Goal: Use online tool/utility: Utilize a website feature to perform a specific function

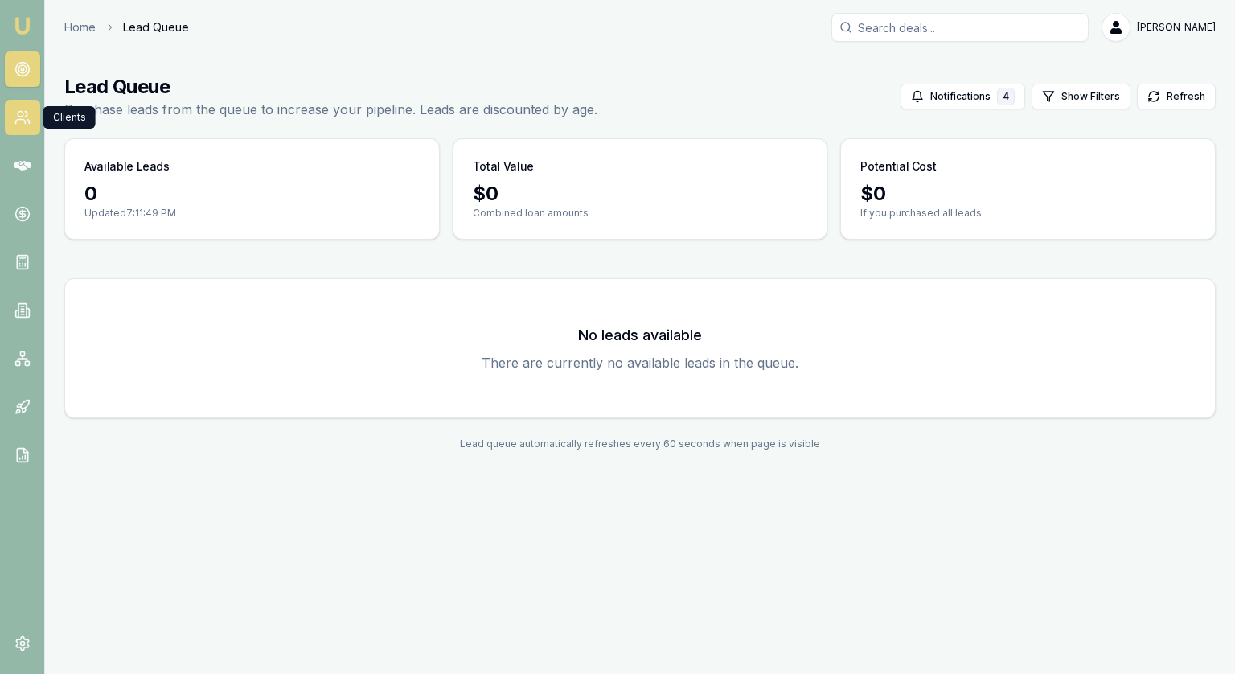
click at [23, 110] on icon at bounding box center [22, 117] width 16 height 16
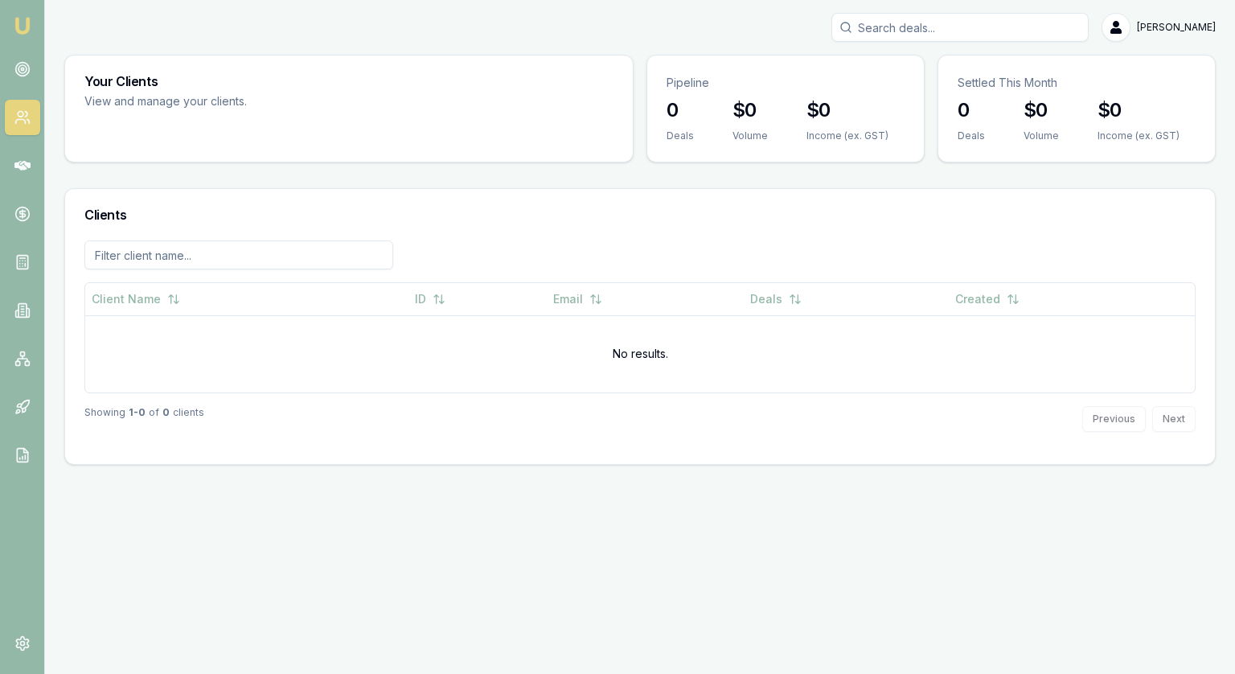
click at [26, 27] on img at bounding box center [22, 25] width 19 height 19
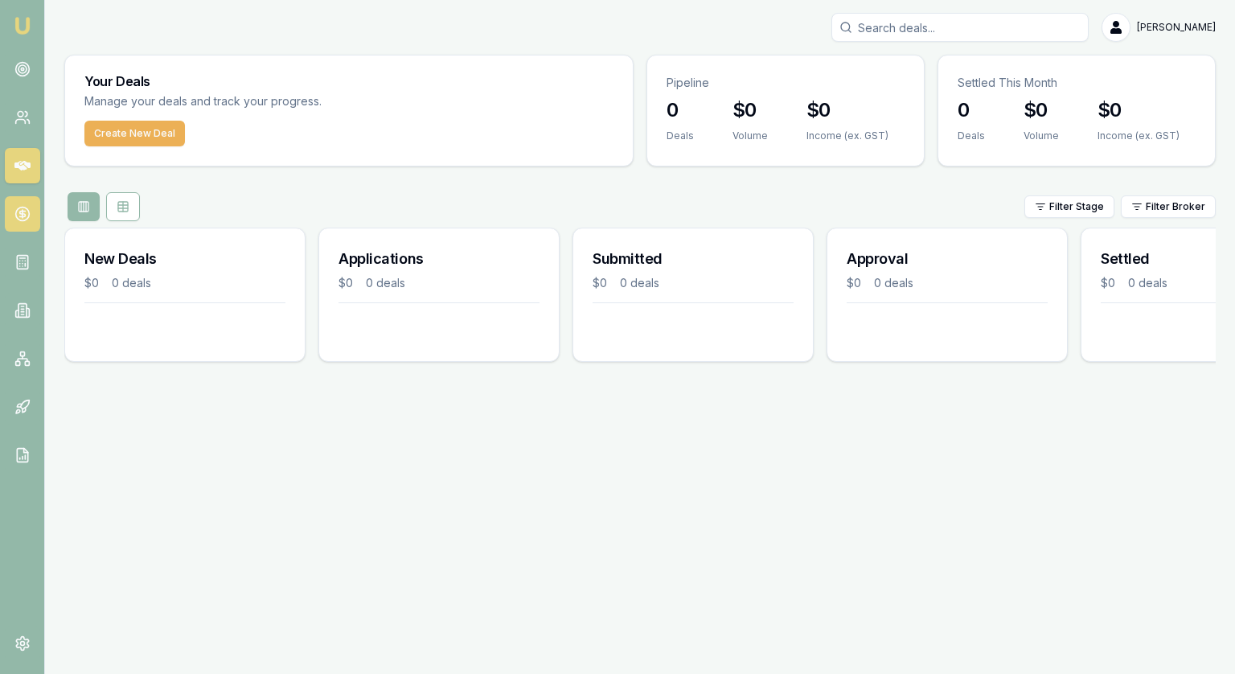
click at [31, 219] on link at bounding box center [22, 213] width 35 height 35
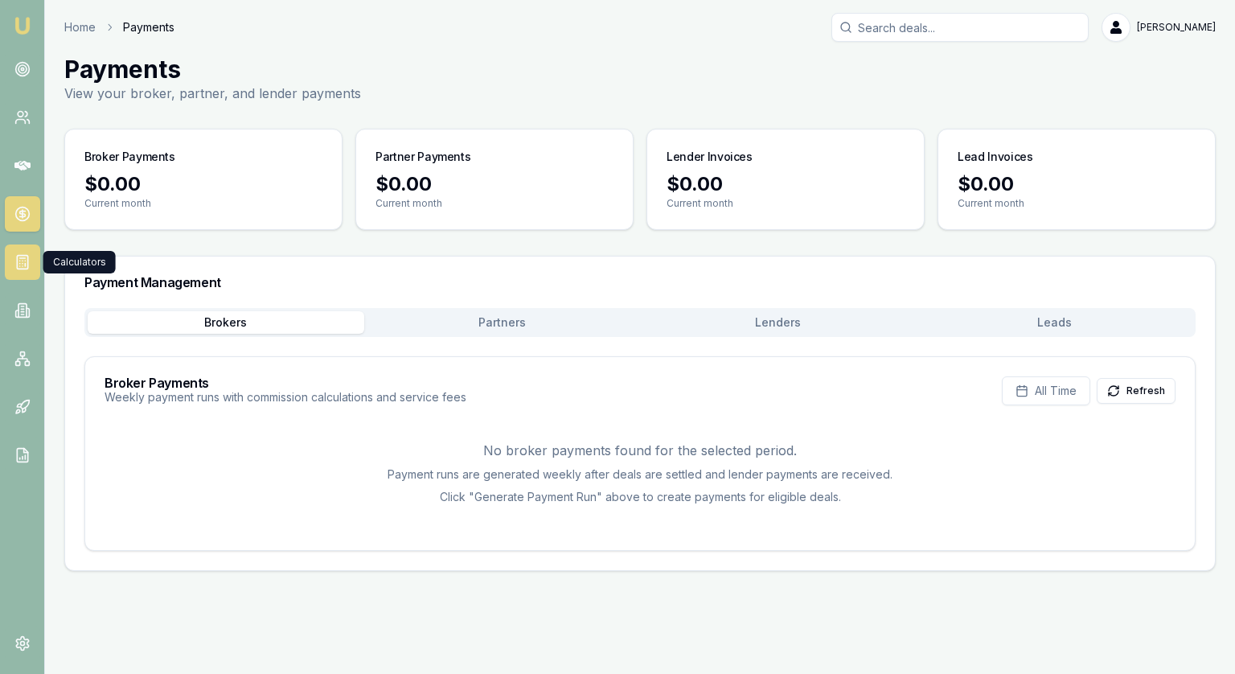
click at [17, 268] on rect at bounding box center [22, 263] width 10 height 14
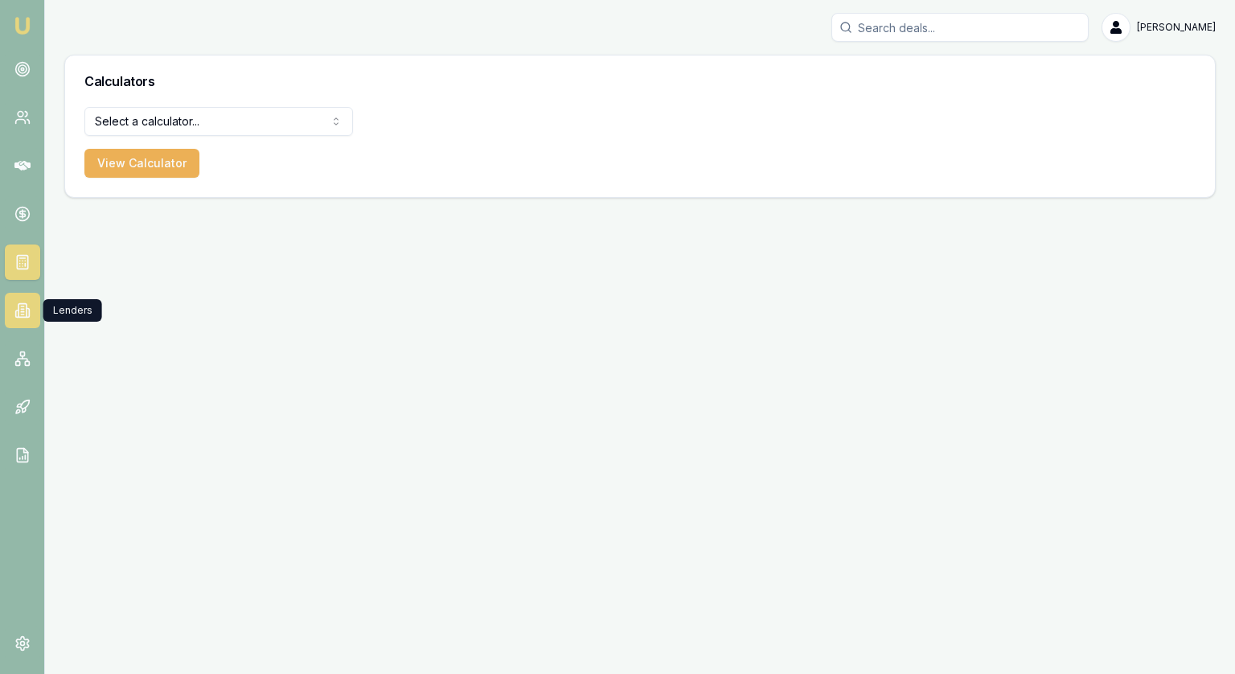
click at [20, 315] on icon at bounding box center [22, 310] width 16 height 16
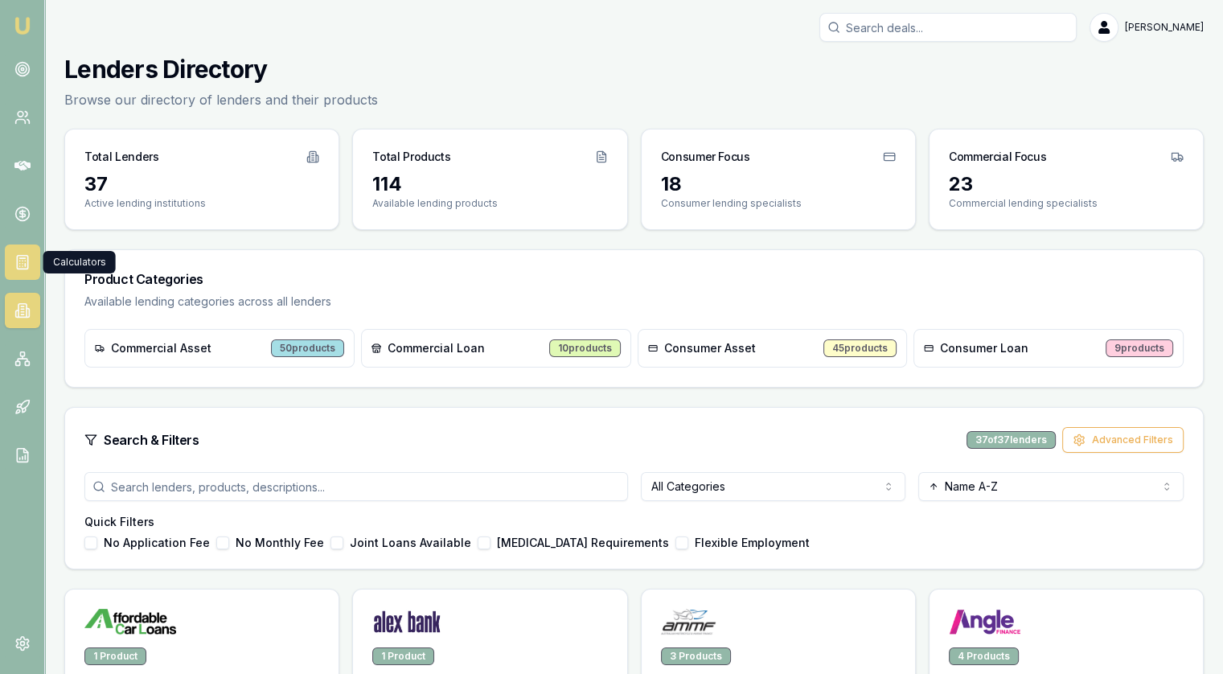
click at [14, 253] on link at bounding box center [22, 261] width 35 height 35
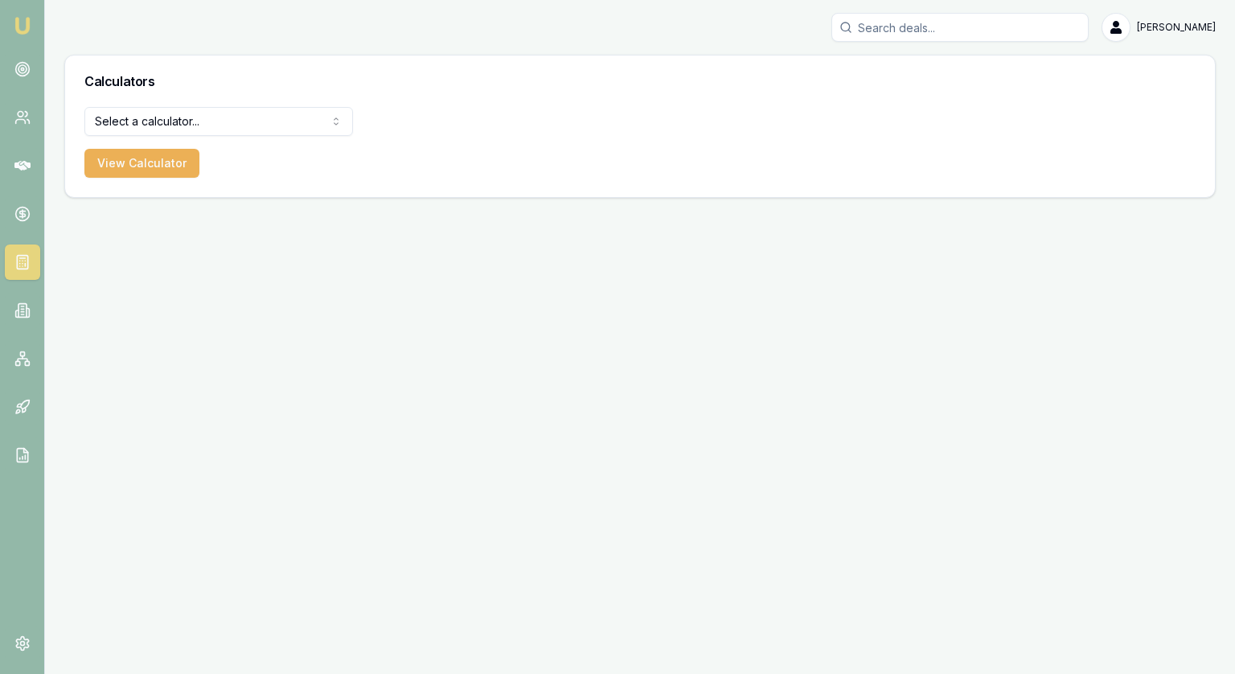
click at [212, 117] on html "Emu Broker Jonathan Myers Toggle Menu Calculators Select a calculator... Financ…" at bounding box center [617, 337] width 1235 height 674
click at [154, 164] on button "View Calculator" at bounding box center [141, 163] width 115 height 29
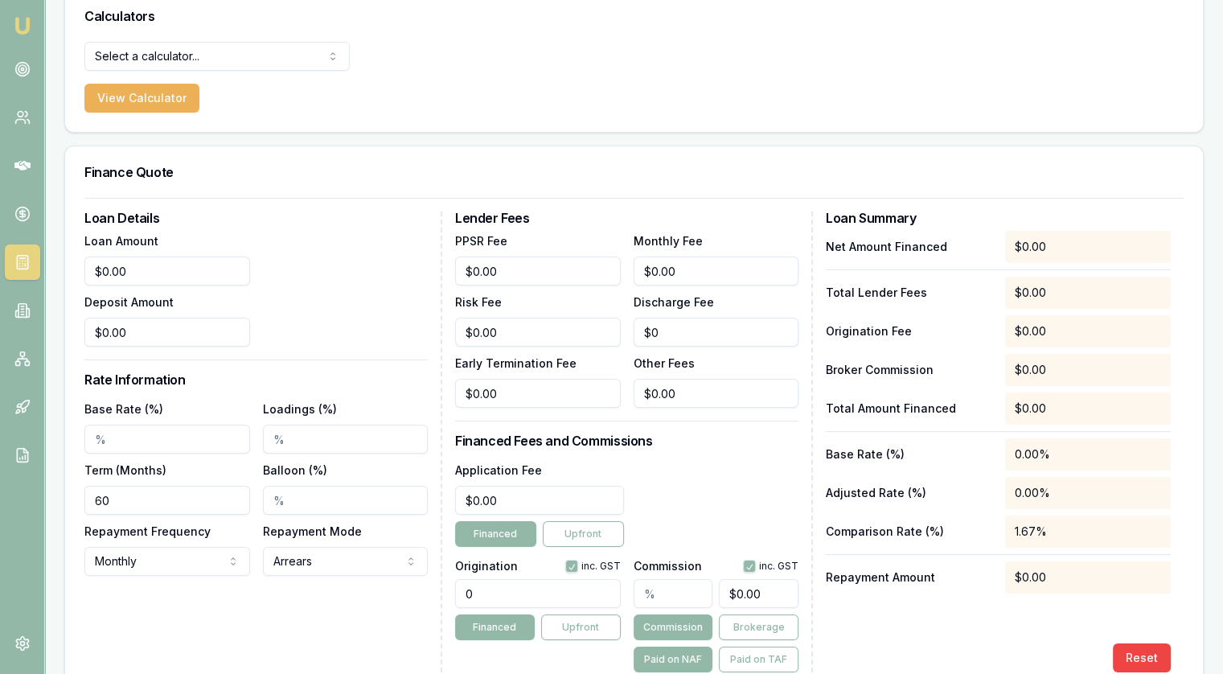
scroll to position [96, 0]
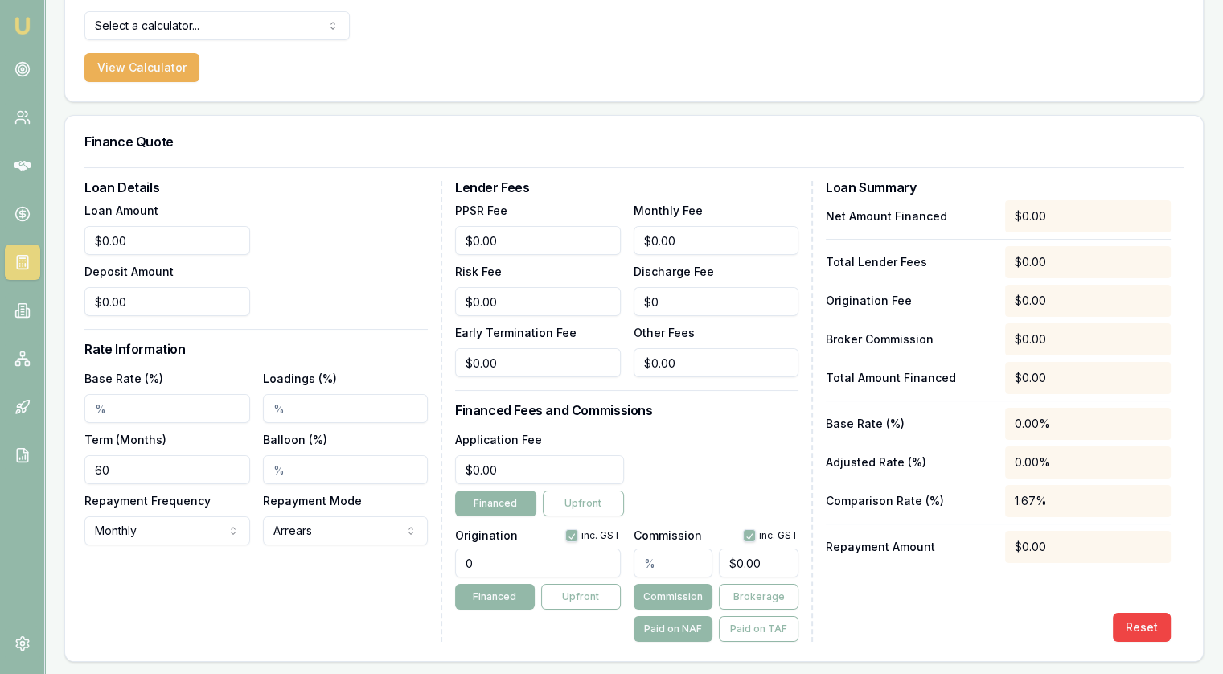
click at [192, 24] on html "Emu Broker Jonathan Myers Toggle Menu Calculators Select a calculator... Financ…" at bounding box center [611, 241] width 1223 height 674
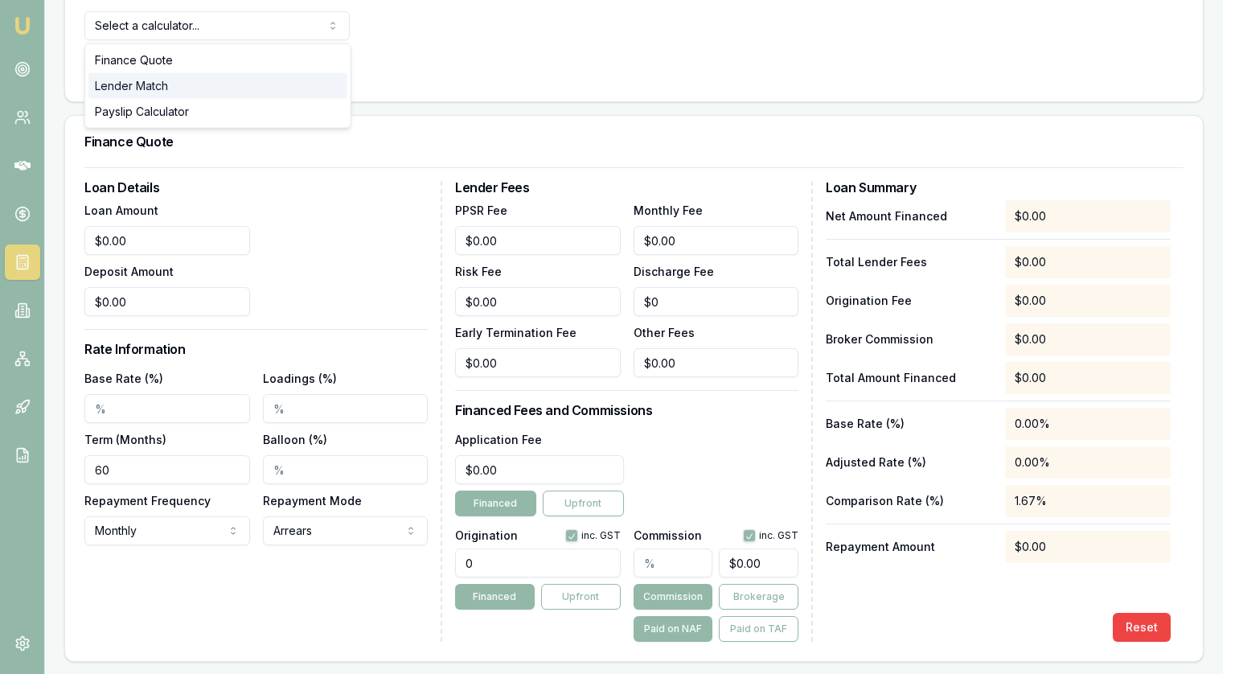
select select "lender-match"
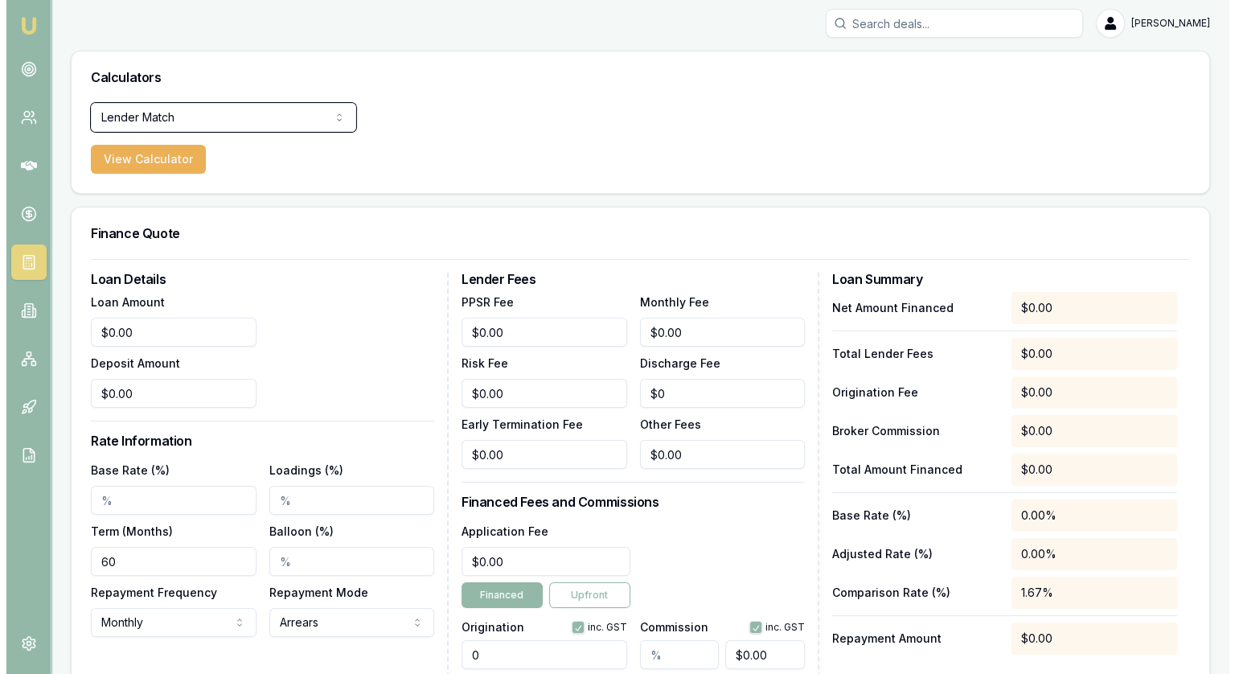
scroll to position [0, 0]
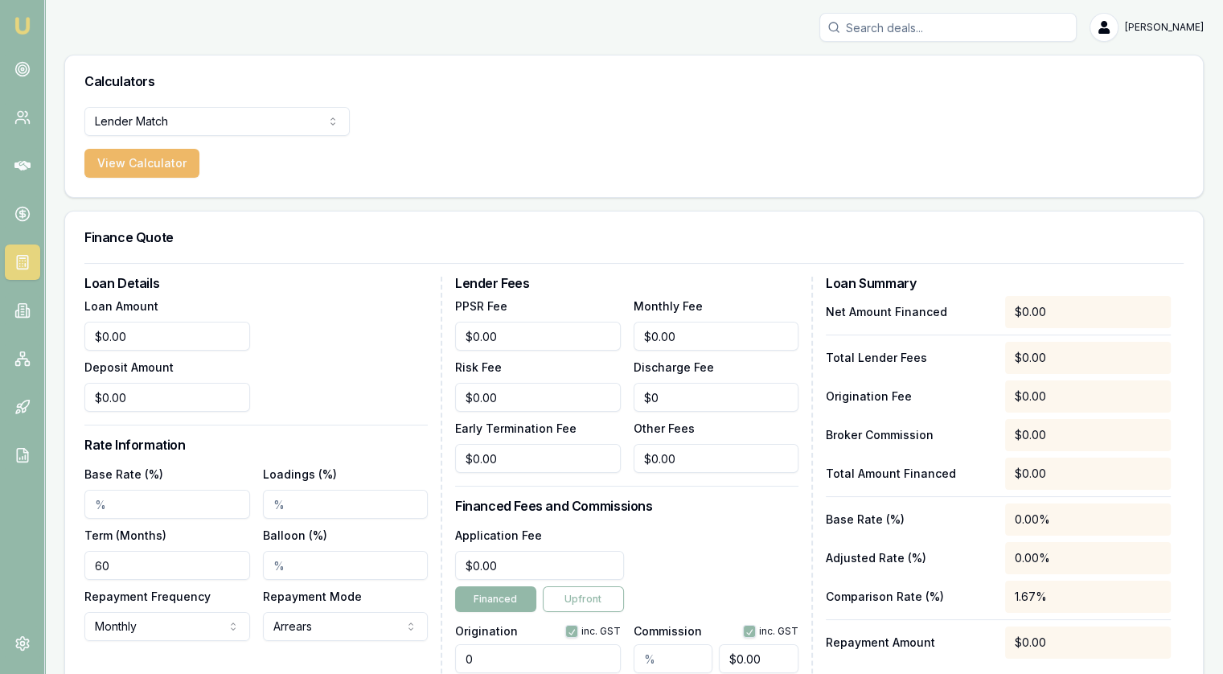
click at [137, 162] on button "View Calculator" at bounding box center [141, 163] width 115 height 29
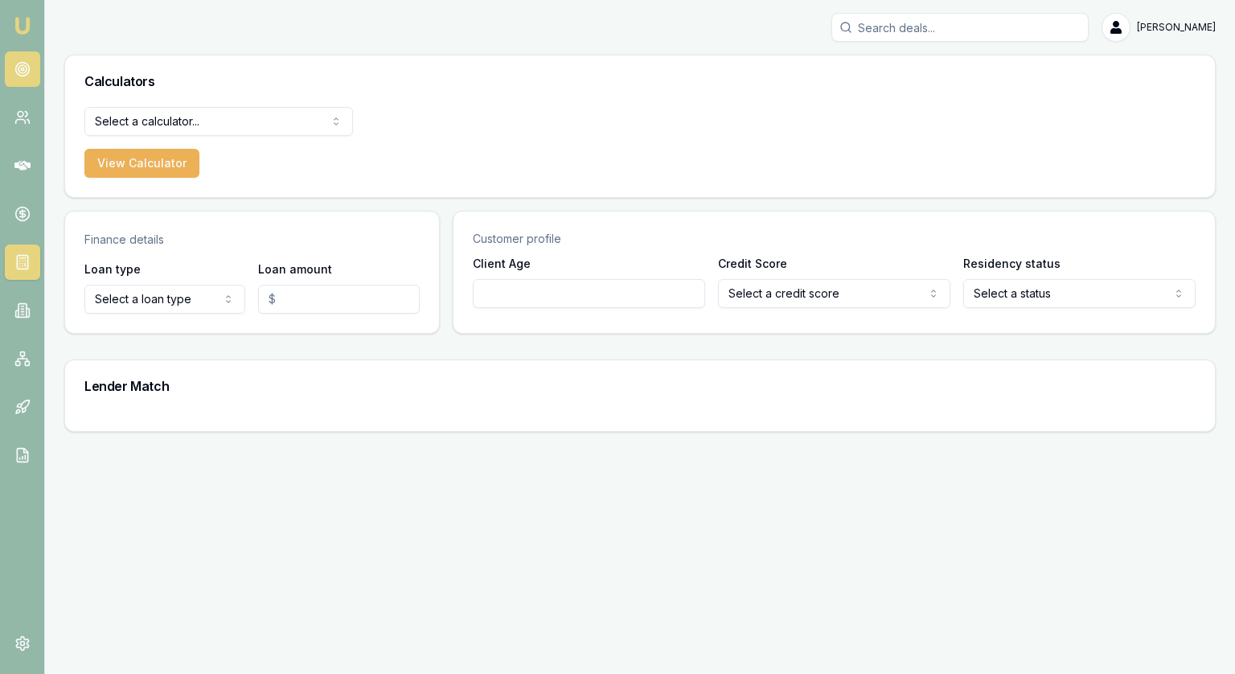
click at [19, 77] on link at bounding box center [22, 68] width 35 height 35
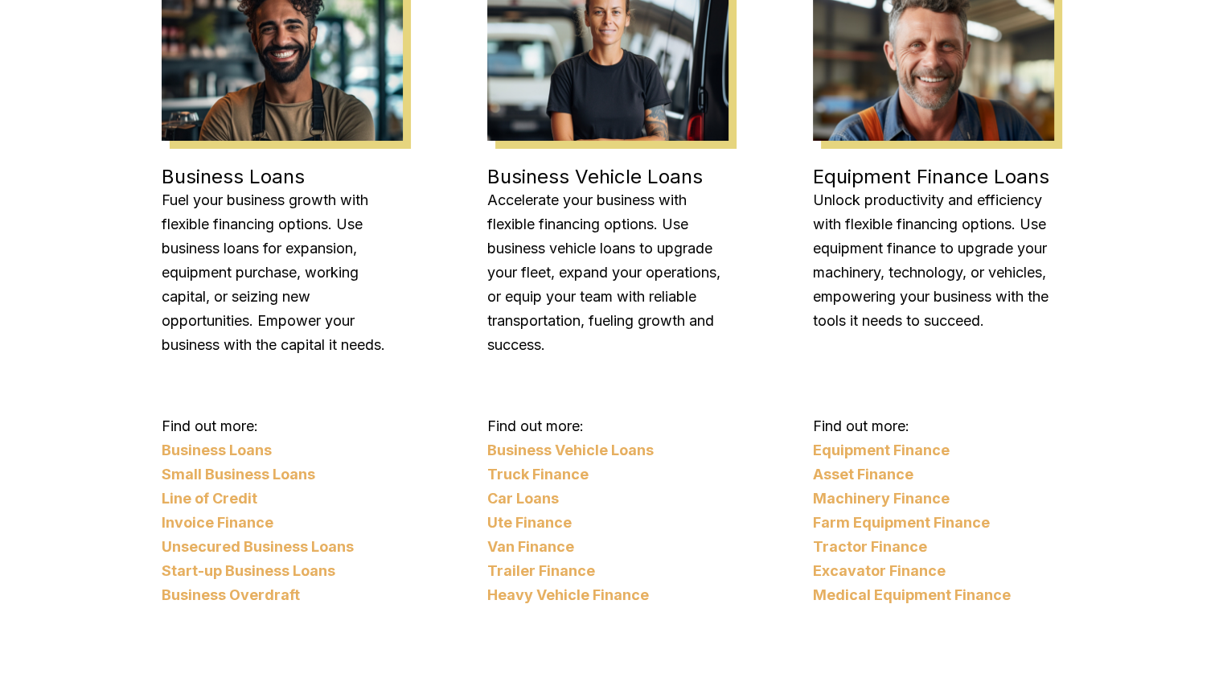
scroll to position [3450, 0]
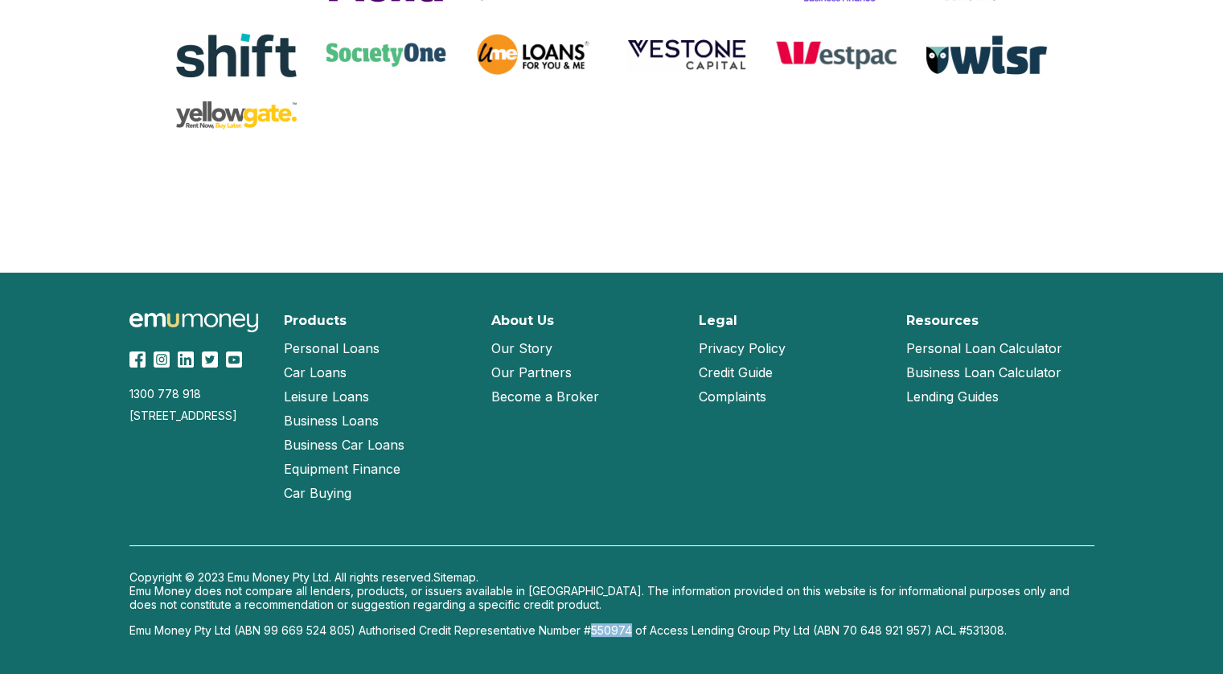
drag, startPoint x: 596, startPoint y: 629, endPoint x: 636, endPoint y: 626, distance: 39.5
click at [636, 626] on p "Emu Money Pty Ltd (ABN 99 669 524 805) Authorised Credit Representative Number …" at bounding box center [611, 630] width 965 height 14
copy p "550974"
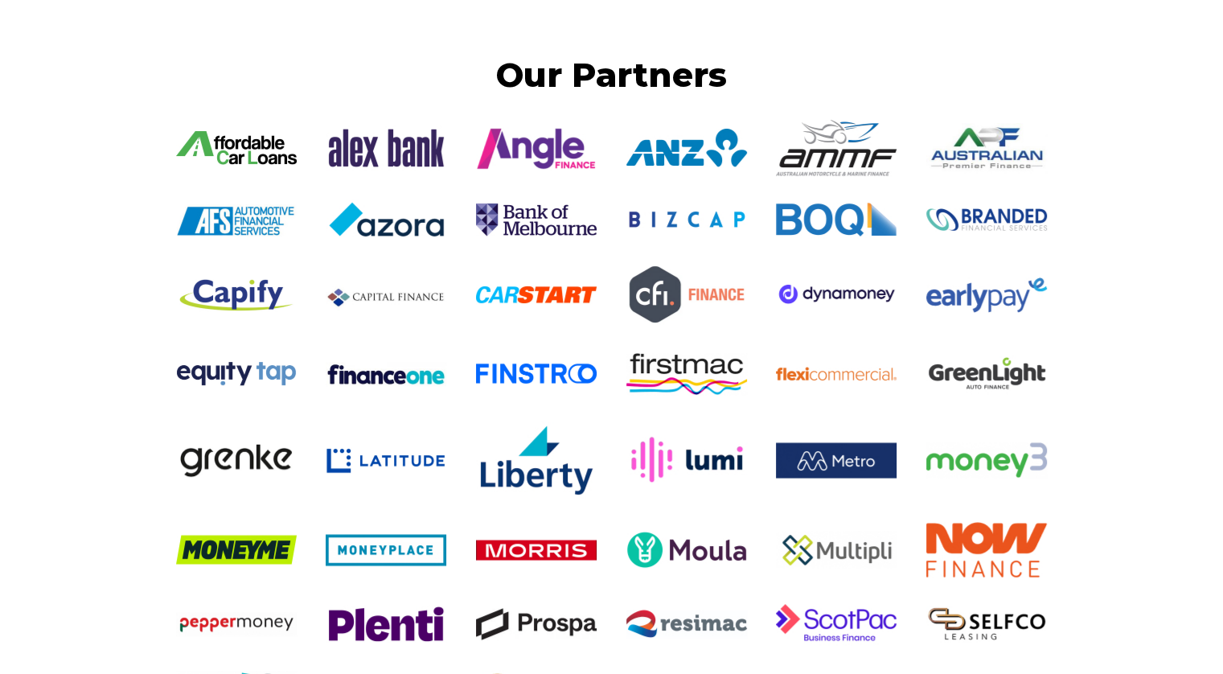
scroll to position [2807, 0]
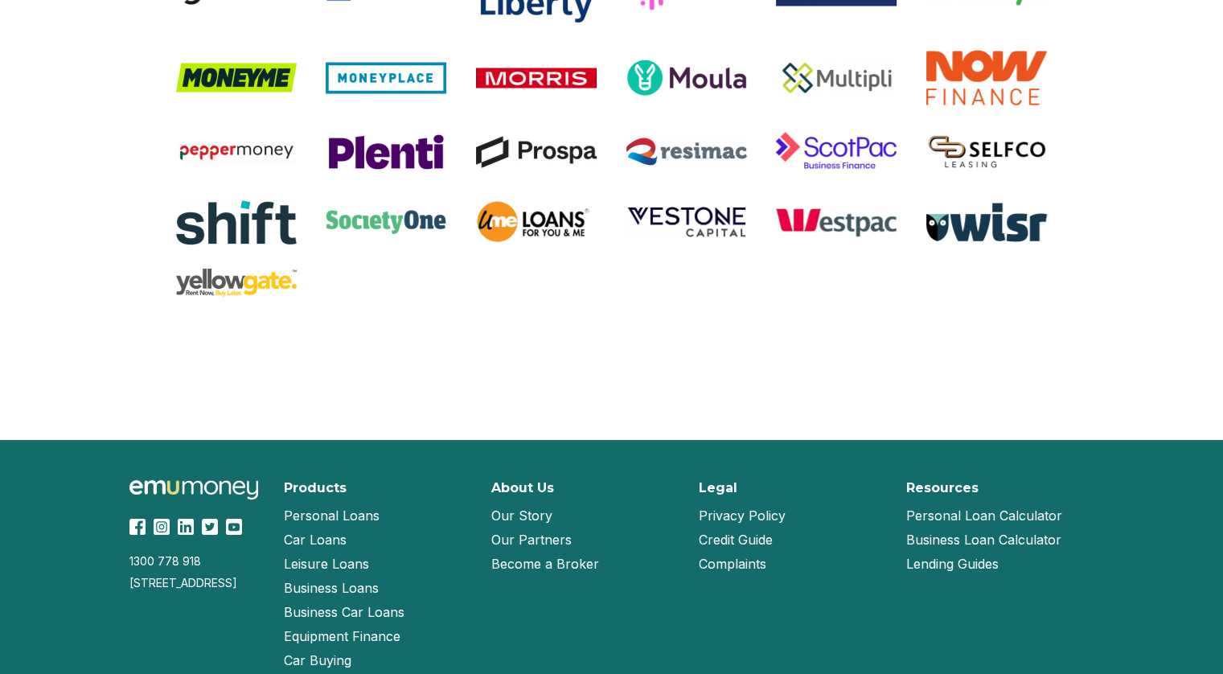
scroll to position [3450, 0]
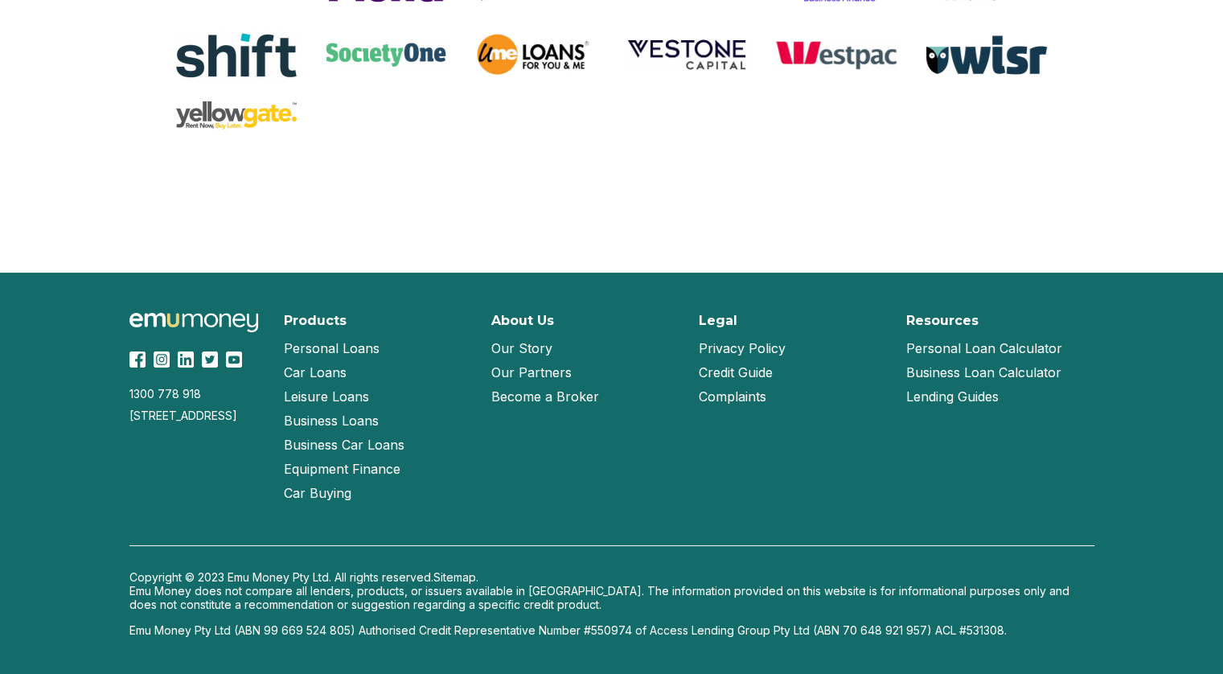
drag, startPoint x: 1228, startPoint y: 25, endPoint x: 1234, endPoint y: 629, distance: 603.7
drag, startPoint x: 596, startPoint y: 629, endPoint x: 634, endPoint y: 623, distance: 38.2
click at [634, 623] on p "Emu Money Pty Ltd (ABN 99 669 524 805) Authorised Credit Representative Number …" at bounding box center [611, 630] width 965 height 14
copy p "550974"
